Goal: Task Accomplishment & Management: Manage account settings

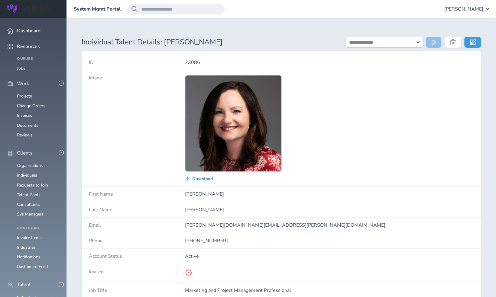
click at [30, 187] on ul "Organizations Individuals Requests to Join Talent Pools Consultants Sys Managers" at bounding box center [33, 190] width 52 height 53
click at [30, 202] on link "Consultants" at bounding box center [28, 205] width 23 height 6
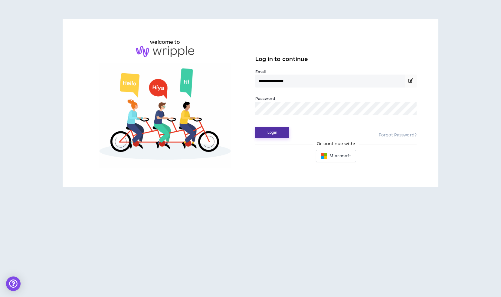
click at [270, 130] on button "Login" at bounding box center [272, 132] width 34 height 11
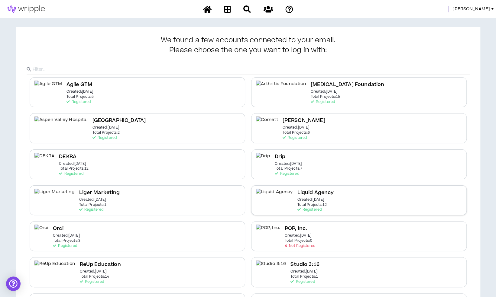
click at [323, 199] on div "Liquid Agency Created: Apr 7 2025 Total Projects: 12 Registered" at bounding box center [359, 201] width 216 height 30
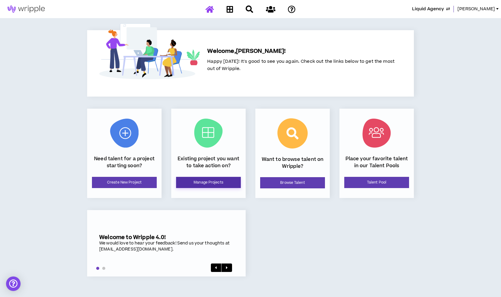
click at [200, 180] on link "Manage Projects" at bounding box center [208, 182] width 65 height 11
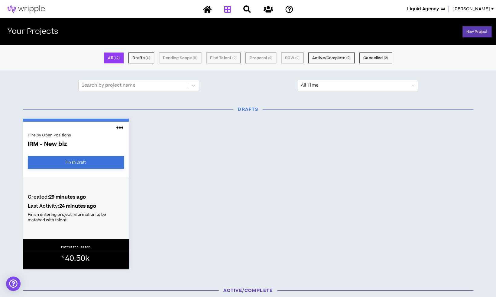
click at [108, 161] on link "Finish Draft" at bounding box center [76, 162] width 96 height 13
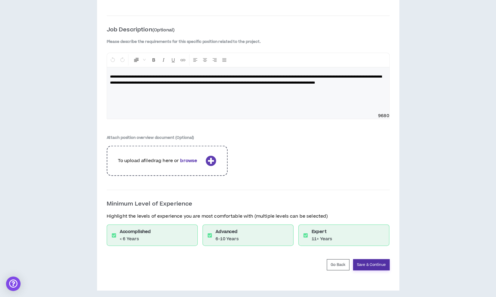
click at [377, 264] on button "Save & Continue" at bounding box center [371, 265] width 37 height 11
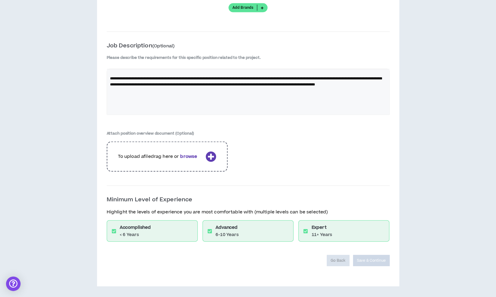
scroll to position [748, 0]
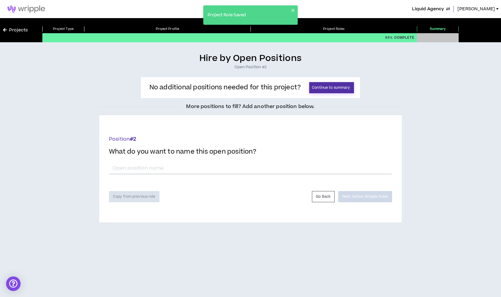
click at [337, 87] on button "Continue to summary" at bounding box center [331, 87] width 45 height 11
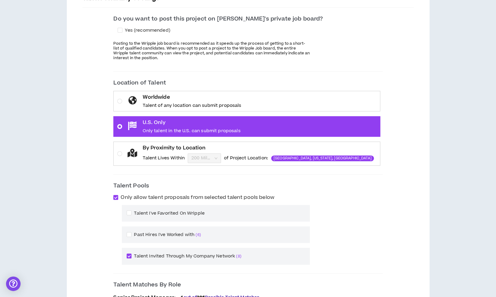
scroll to position [201, 0]
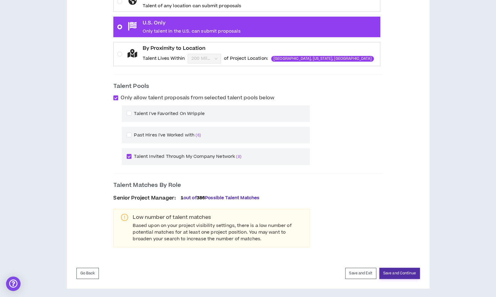
click at [397, 272] on button "Save and Continue" at bounding box center [399, 273] width 41 height 11
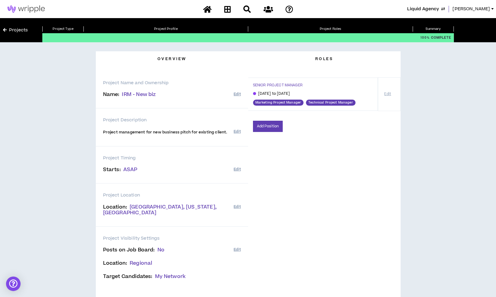
scroll to position [41, 0]
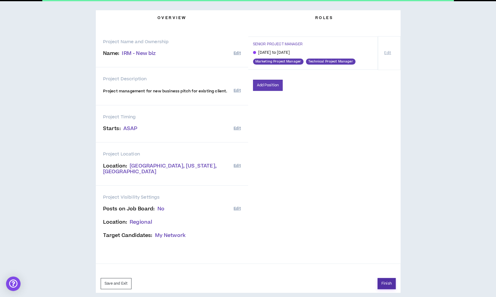
click at [386, 278] on button "Finish" at bounding box center [387, 283] width 18 height 11
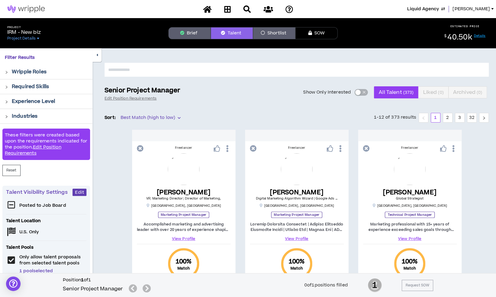
click at [334, 70] on input "text" at bounding box center [297, 70] width 384 height 14
type input "*****"
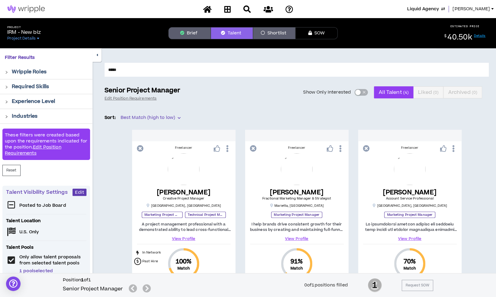
click at [490, 8] on link "[PERSON_NAME]" at bounding box center [474, 9] width 44 height 7
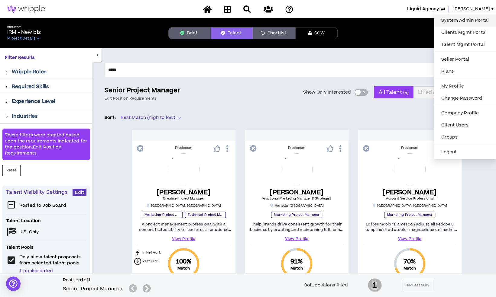
click at [462, 19] on link "System Admin Portal" at bounding box center [465, 20] width 55 height 9
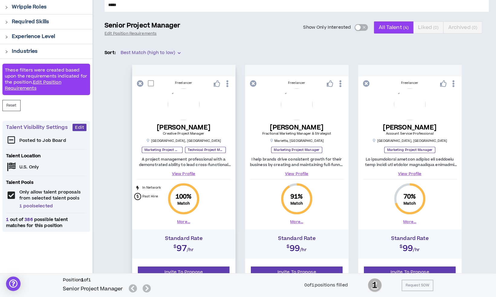
scroll to position [88, 0]
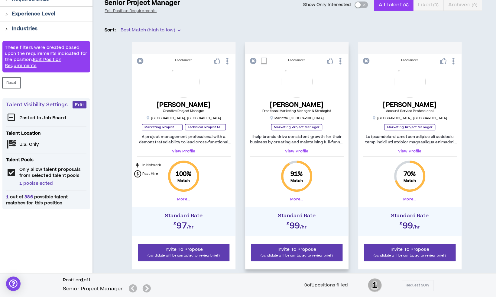
click at [294, 152] on link "View Profile" at bounding box center [297, 151] width 94 height 5
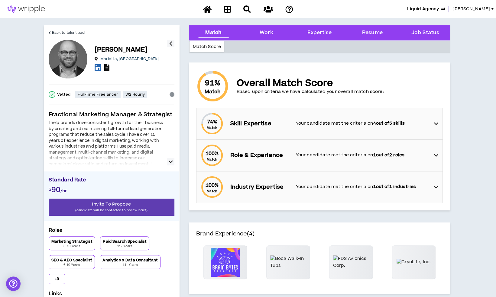
click at [108, 68] on icon at bounding box center [106, 67] width 5 height 7
click at [77, 28] on link "Back to talent pool" at bounding box center [67, 32] width 37 height 15
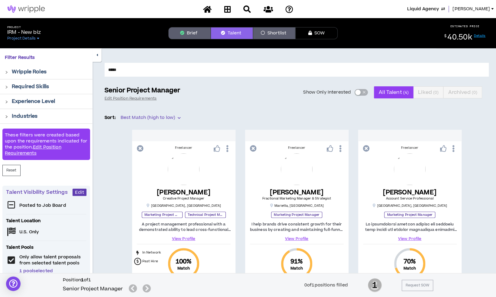
click at [202, 34] on button "Brief" at bounding box center [189, 33] width 42 height 12
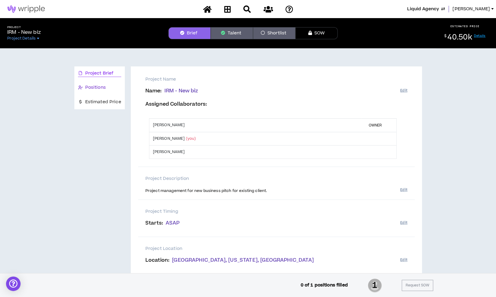
click at [101, 88] on span "Positions" at bounding box center [95, 87] width 21 height 7
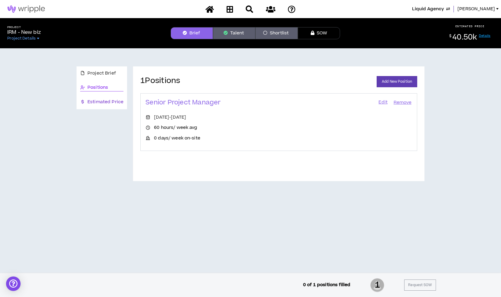
click at [98, 104] on span "Estimated Price" at bounding box center [105, 102] width 36 height 7
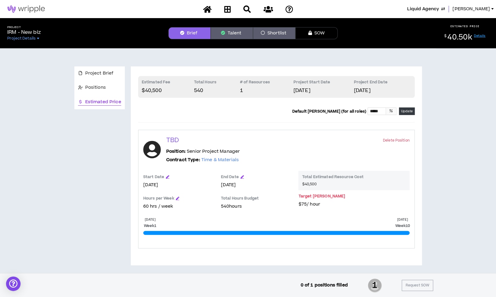
click at [273, 35] on button "Shortlist" at bounding box center [274, 33] width 42 height 12
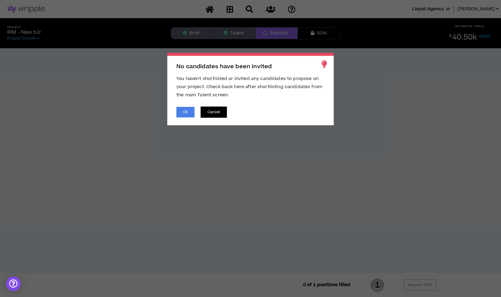
click at [208, 114] on button "Cancel" at bounding box center [213, 112] width 26 height 11
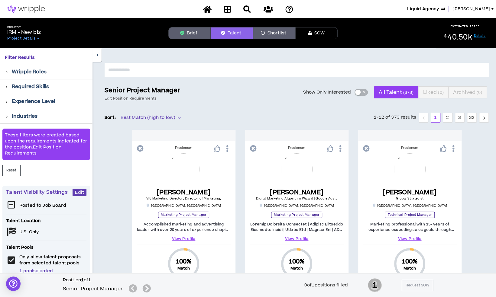
click at [181, 73] on input "text" at bounding box center [297, 70] width 384 height 14
type input "*****"
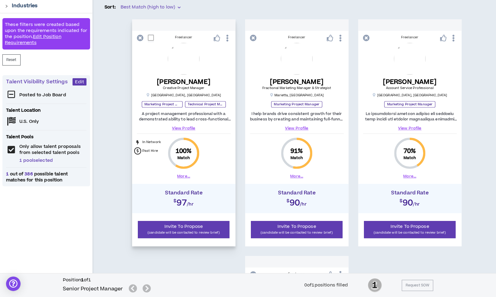
scroll to position [120, 0]
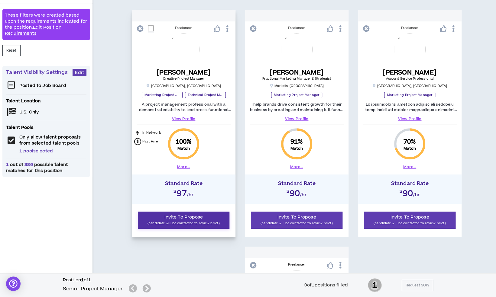
click at [179, 222] on p "(candidate will be contacted to review brief)" at bounding box center [184, 224] width 84 height 6
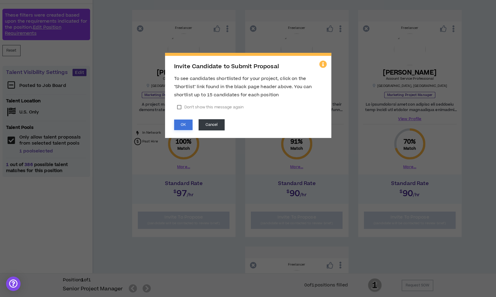
click at [186, 124] on button "OK" at bounding box center [183, 125] width 18 height 11
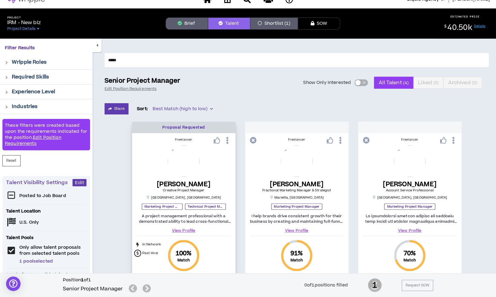
scroll to position [0, 0]
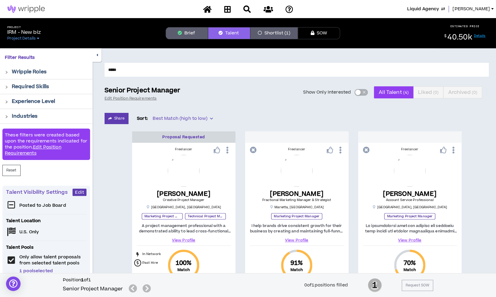
click at [276, 35] on button "Shortlist (1)" at bounding box center [273, 33] width 47 height 12
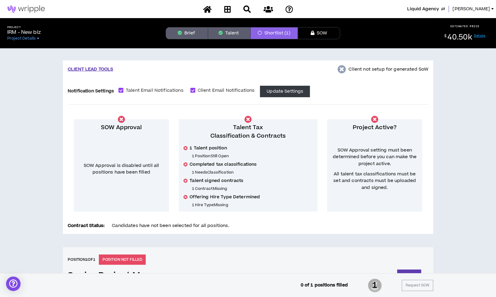
click at [199, 37] on button "Brief" at bounding box center [187, 33] width 42 height 12
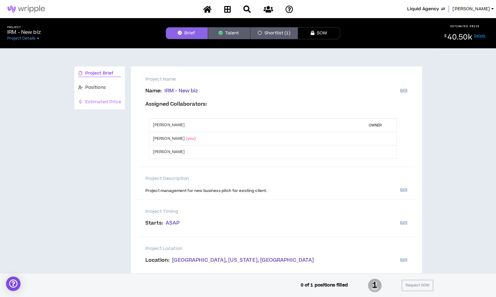
click at [115, 96] on div "Estimated Price" at bounding box center [99, 102] width 50 height 14
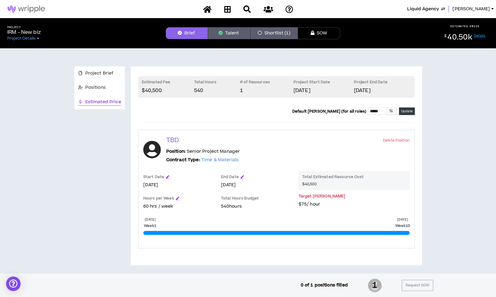
scroll to position [2, 0]
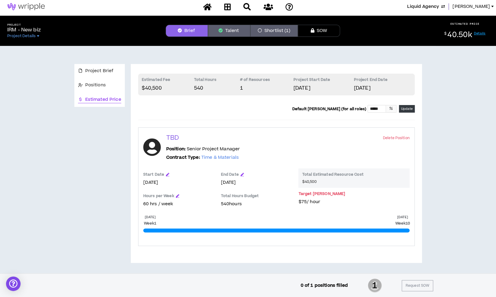
click at [233, 31] on button "Talent" at bounding box center [229, 31] width 42 height 12
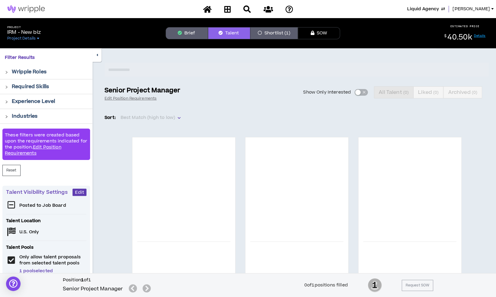
click at [265, 35] on button "Shortlist (1)" at bounding box center [273, 33] width 47 height 12
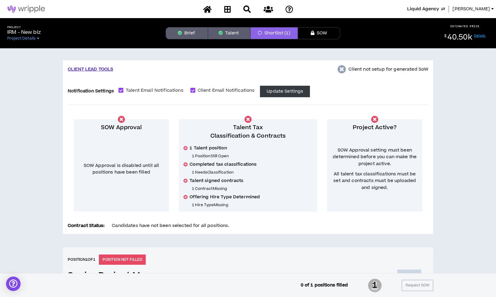
click at [178, 29] on button "Brief" at bounding box center [187, 33] width 42 height 12
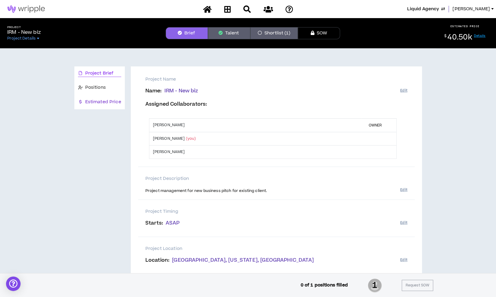
click at [105, 104] on span "Estimated Price" at bounding box center [103, 102] width 36 height 7
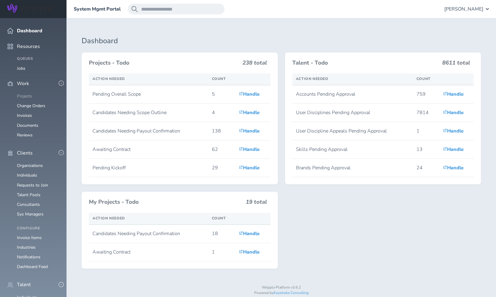
click at [25, 93] on link "Projects" at bounding box center [24, 96] width 15 height 6
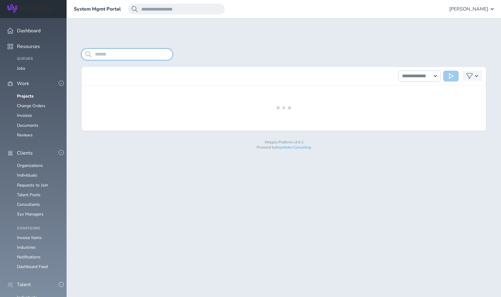
click at [134, 54] on input "search" at bounding box center [127, 54] width 91 height 11
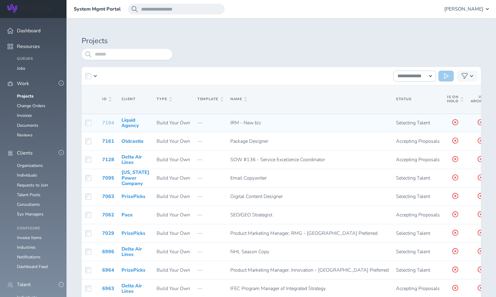
click at [105, 123] on link "7194" at bounding box center [108, 123] width 12 height 7
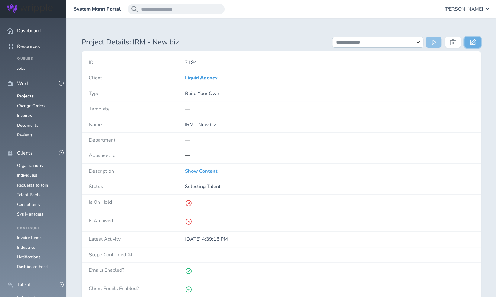
click at [475, 40] on icon at bounding box center [473, 42] width 6 height 6
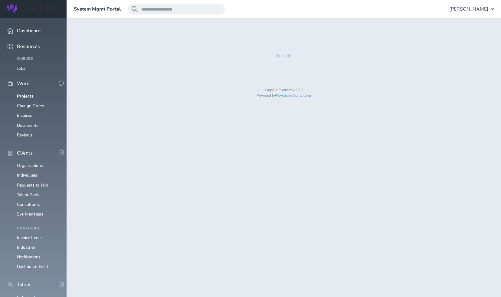
select select "*"
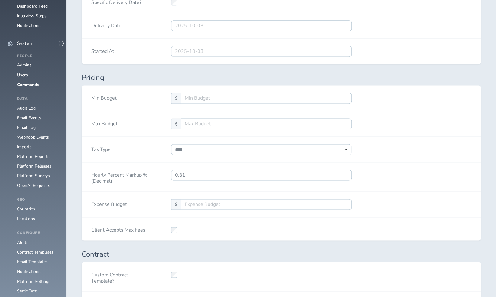
scroll to position [512, 0]
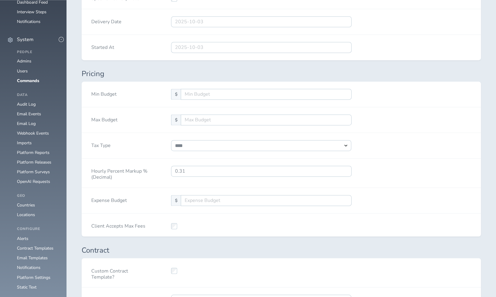
select select "****"
click at [206, 169] on input "0.31" at bounding box center [261, 171] width 180 height 11
type input "0.19"
click at [426, 176] on div "Hourly Percent Markup % (Decimal) 0.19" at bounding box center [281, 173] width 399 height 29
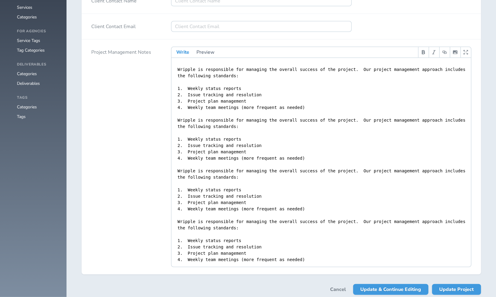
scroll to position [902, 0]
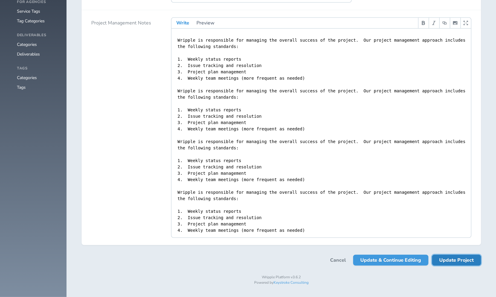
click at [455, 262] on span "Update Project" at bounding box center [456, 260] width 34 height 11
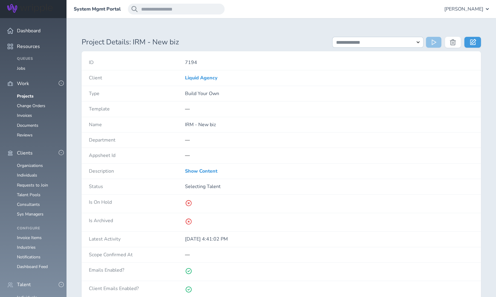
scroll to position [73, 0]
click at [30, 295] on link "Individuals" at bounding box center [27, 298] width 20 height 6
